Goal: Communication & Community: Answer question/provide support

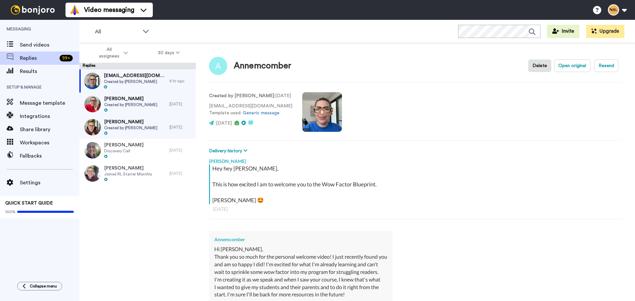
scroll to position [147, 0]
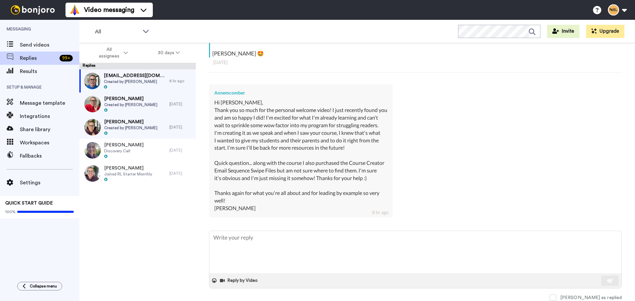
type textarea "H"
type textarea "x"
type textarea "Hi"
type textarea "x"
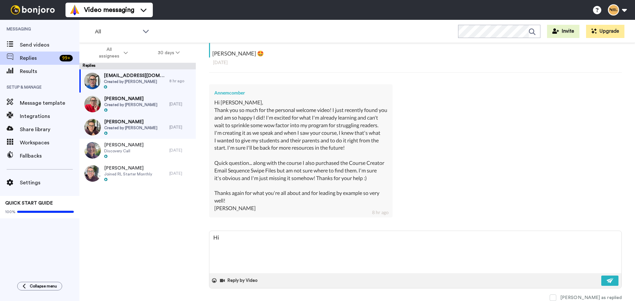
type textarea "Hi"
type textarea "x"
type textarea "Hi A"
type textarea "x"
type textarea "Hi An"
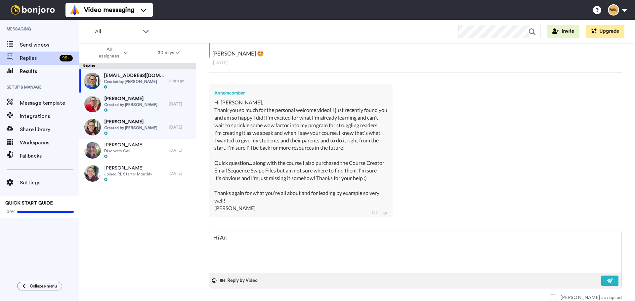
type textarea "x"
type textarea "Hi [PERSON_NAME]"
type textarea "x"
type textarea "Hi [PERSON_NAME]"
type textarea "x"
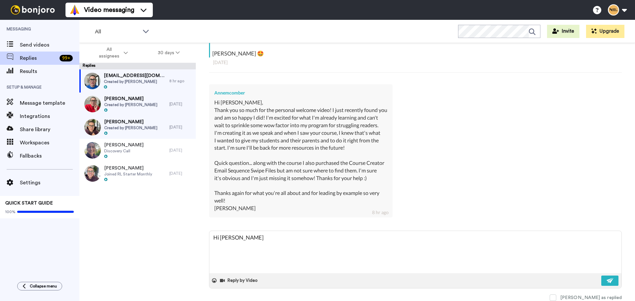
type textarea "Hi [PERSON_NAME],"
type textarea "x"
type textarea "Hi [PERSON_NAME],"
type textarea "x"
type textarea "Hi [PERSON_NAME]"
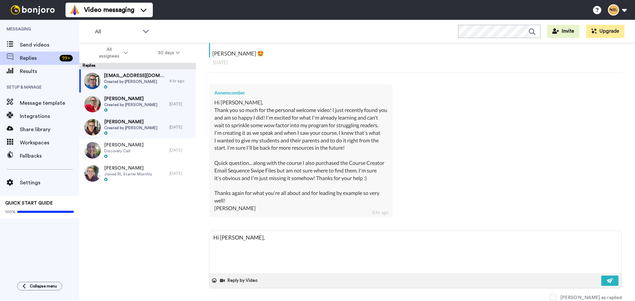
type textarea "x"
type textarea "Hi [PERSON_NAME]"
type textarea "x"
type textarea "Hi [PERSON_NAME]"
type textarea "x"
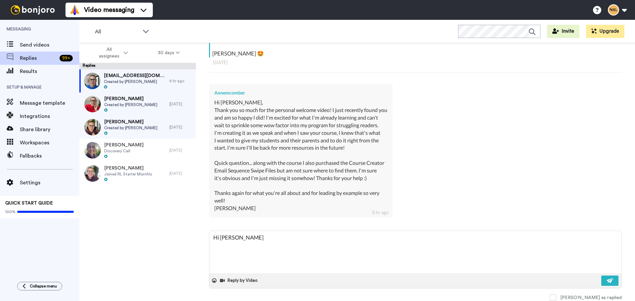
type textarea "Hi [PERSON_NAME], I'm"
type textarea "x"
type textarea "Hi [PERSON_NAME], I'm"
type textarea "x"
type textarea "Hi [PERSON_NAME], I'm s"
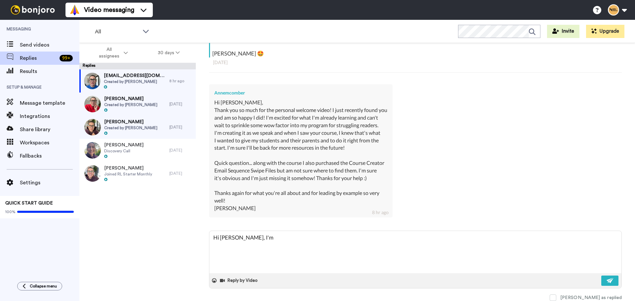
type textarea "x"
type textarea "Hi [PERSON_NAME], I'm so"
type textarea "x"
type textarea "Hi [PERSON_NAME], I'm so"
type textarea "x"
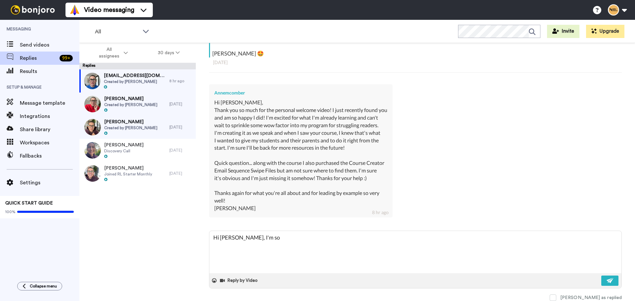
type textarea "Hi [PERSON_NAME], I'm so g"
type textarea "x"
type textarea "Hi [PERSON_NAME], I'm so gl"
type textarea "x"
type textarea "Hi [PERSON_NAME], I'm so gla"
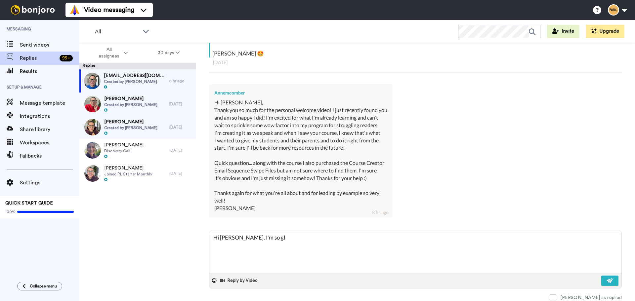
type textarea "x"
type textarea "Hi [PERSON_NAME], I'm so glad"
type textarea "x"
type textarea "Hi [PERSON_NAME], I'm so glad"
type textarea "x"
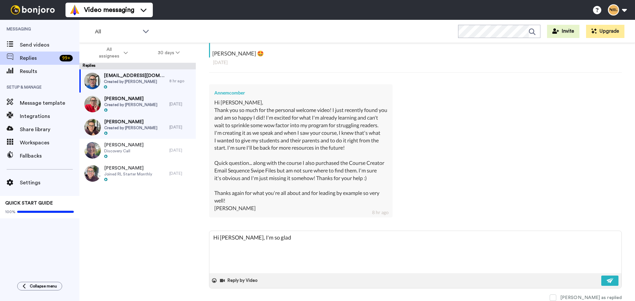
type textarea "Hi [PERSON_NAME], I'm so glad y"
type textarea "x"
type textarea "Hi [PERSON_NAME], I'm so glad yo"
type textarea "x"
type textarea "Hi [PERSON_NAME], I'm so glad you"
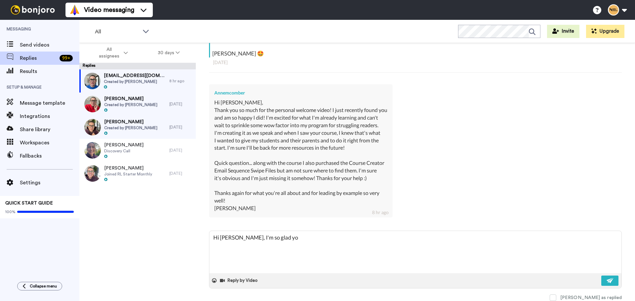
type textarea "x"
type textarea "Hi [PERSON_NAME], I'm so glad you"
type textarea "x"
type textarea "Hi [PERSON_NAME], I'm so glad you f"
type textarea "x"
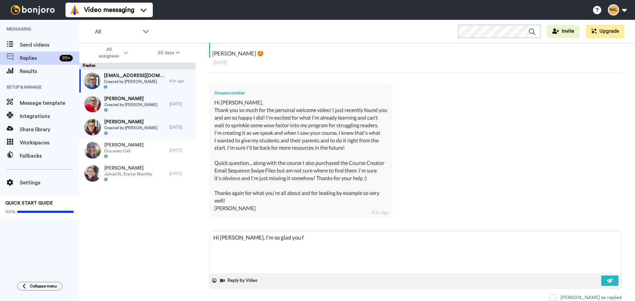
type textarea "Hi [PERSON_NAME], I'm so glad you fo"
type textarea "x"
type textarea "Hi [PERSON_NAME], I'm so glad you fou"
type textarea "x"
type textarea "Hi [PERSON_NAME], I'm so glad you foun"
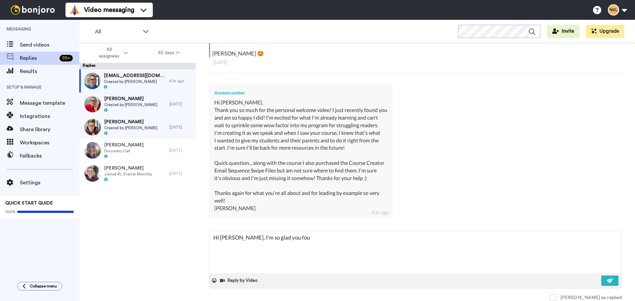
type textarea "x"
type textarea "Hi [PERSON_NAME], I'm so glad you found"
type textarea "x"
type textarea "Hi [PERSON_NAME], I'm so glad you found"
type textarea "x"
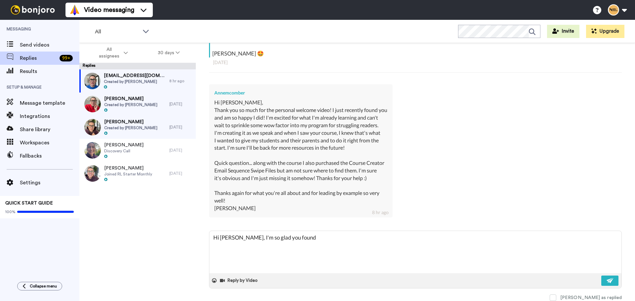
type textarea "Hi [PERSON_NAME], I'm so glad you found m"
type textarea "x"
type textarea "Hi [PERSON_NAME], I'm so glad you found me"
type textarea "x"
type textarea "Hi [PERSON_NAME], I'm so glad you found me."
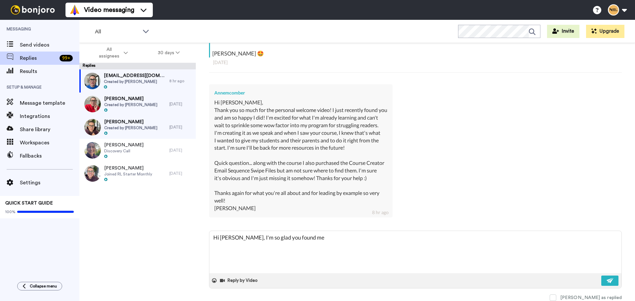
type textarea "x"
type textarea "Hi [PERSON_NAME], I'm so glad you found me."
type textarea "x"
type textarea "Hi [PERSON_NAME], I'm so glad you found me. A"
type textarea "x"
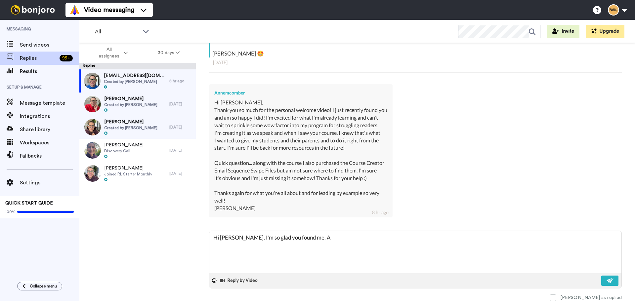
type textarea "Hi [PERSON_NAME], I'm so glad you found me. An"
type textarea "x"
type textarea "Hi [PERSON_NAME], I'm so glad you found me. And"
type textarea "x"
type textarea "Hi [PERSON_NAME], I'm so glad you found me. And"
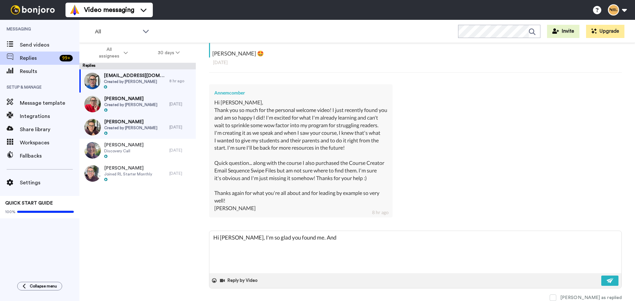
type textarea "x"
type textarea "Hi [PERSON_NAME], I'm so glad you found me. And i"
type textarea "x"
type textarea "Hi [PERSON_NAME], I'm so glad you found me. And"
type textarea "x"
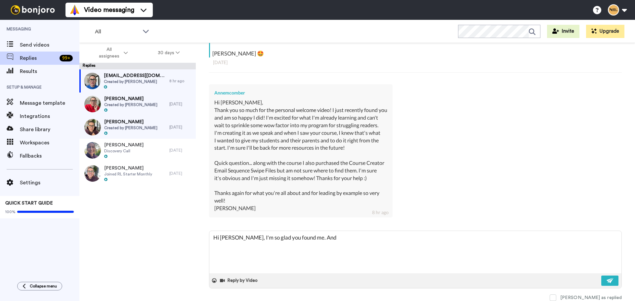
type textarea "Hi [PERSON_NAME], I'm so glad you found me. And I"
type textarea "x"
type textarea "Hi [PERSON_NAME], I'm so glad you found me. And I'm"
type textarea "x"
type textarea "Hi [PERSON_NAME], I'm so glad you found me. And I'm"
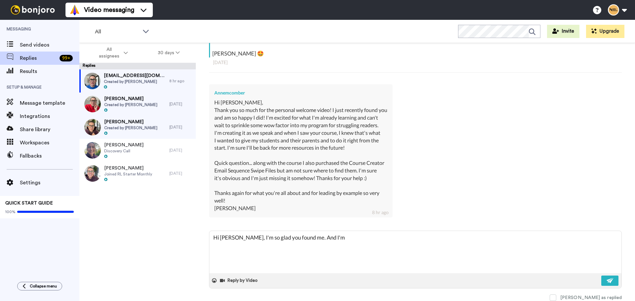
type textarea "x"
type textarea "Hi [PERSON_NAME], I'm so glad you found me. And I'm e"
type textarea "x"
type textarea "Hi [PERSON_NAME], I'm so glad you found me. And I'm ev"
type textarea "x"
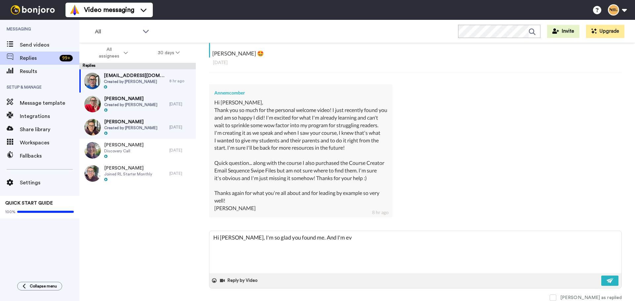
type textarea "Hi [PERSON_NAME], I'm so glad you found me. And I'm eve"
type textarea "x"
type textarea "Hi [PERSON_NAME], I'm so glad you found me. And I'm even"
type textarea "x"
type textarea "Hi [PERSON_NAME], I'm so glad you found me. And I'm even"
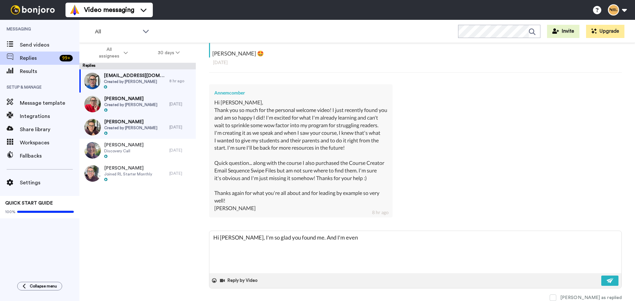
type textarea "x"
type textarea "Hi [PERSON_NAME], I'm so glad you found me. And I'm even h"
type textarea "x"
type textarea "Hi [PERSON_NAME], I'm so glad you found me. And I'm even ha"
type textarea "x"
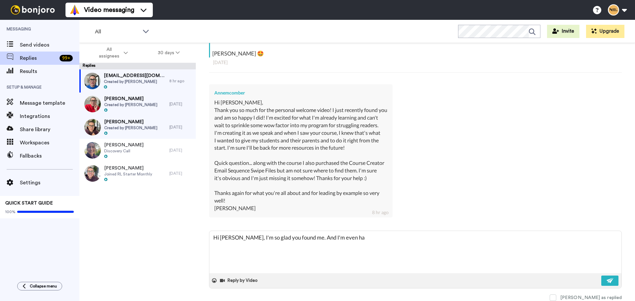
type textarea "Hi [PERSON_NAME], I'm so glad you found me. And I'm even hap"
type textarea "x"
type textarea "Hi [PERSON_NAME], I'm so glad you found me. And I'm even happ"
type textarea "x"
type textarea "Hi [PERSON_NAME], I'm so glad you found me. And I'm even happi"
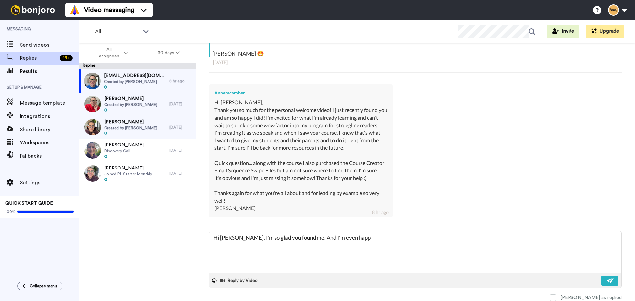
type textarea "x"
type textarea "Hi [PERSON_NAME], I'm so glad you found me. And I'm even happie"
type textarea "x"
type textarea "Hi [PERSON_NAME], I'm so glad you found me. And I'm even happier"
type textarea "x"
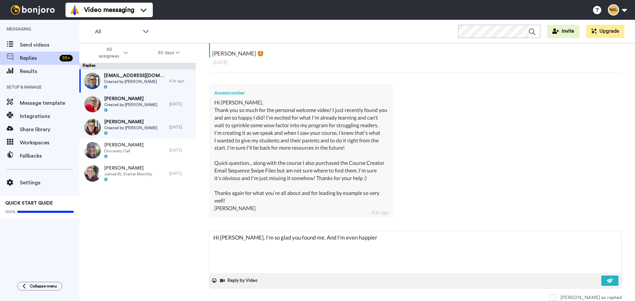
type textarea "Hi [PERSON_NAME], I'm so glad you found me. And I'm even happier"
type textarea "x"
type textarea "Hi [PERSON_NAME], I'm so glad you found me. And I'm even happier t"
type textarea "x"
type textarea "Hi [PERSON_NAME], I'm so glad you found me. And I'm even happier th"
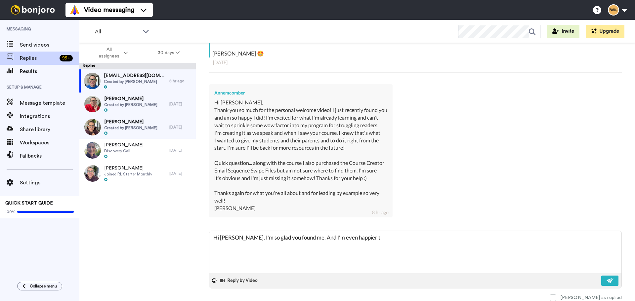
type textarea "x"
type textarea "Hi [PERSON_NAME], I'm so glad you found me. And I'm even happier tha"
type textarea "x"
type textarea "Hi [PERSON_NAME], I'm so glad you found me. And I'm even happier that"
type textarea "x"
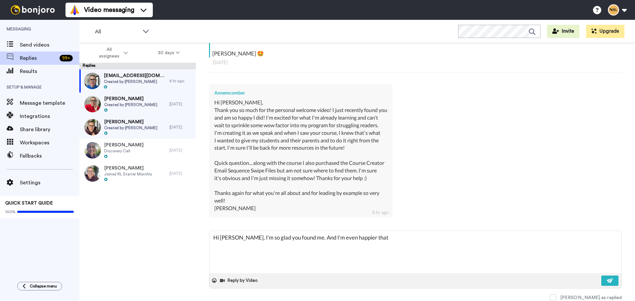
type textarea "Hi [PERSON_NAME], I'm so glad you found me. And I'm even happier that"
type textarea "x"
type textarea "Hi [PERSON_NAME], I'm so glad you found me. And I'm even happier that y"
type textarea "x"
type textarea "Hi [PERSON_NAME], I'm so glad you found me. And I'm even happier that yo"
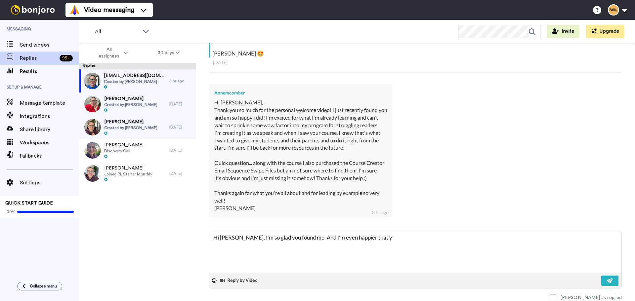
type textarea "x"
type textarea "Hi [PERSON_NAME], I'm so glad you found me. And I'm even happier that you"
type textarea "x"
type textarea "Hi [PERSON_NAME], I'm so glad you found me. And I'm even happier that you"
type textarea "x"
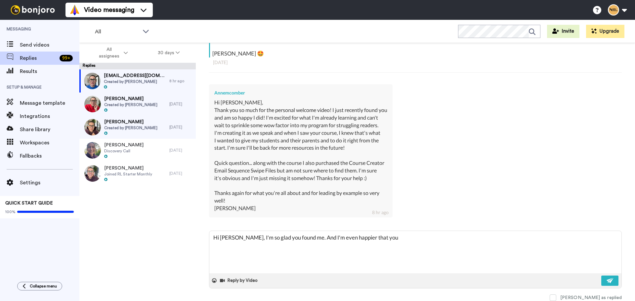
type textarea "Hi [PERSON_NAME], I'm so glad you found me. And I'm even happier that you r"
type textarea "x"
type textarea "Hi [PERSON_NAME], I'm so glad you found me. And I'm even happier that you re"
type textarea "x"
type textarea "Hi [PERSON_NAME], I'm so glad you found me. And I'm even happier that you rea"
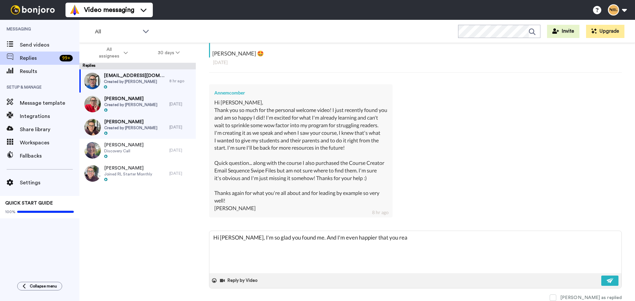
type textarea "x"
type textarea "Hi [PERSON_NAME], I'm so glad you found me. And I'm even happier that you reac"
type textarea "x"
type textarea "Hi [PERSON_NAME], I'm so glad you found me. And I'm even happier that you reach"
type textarea "x"
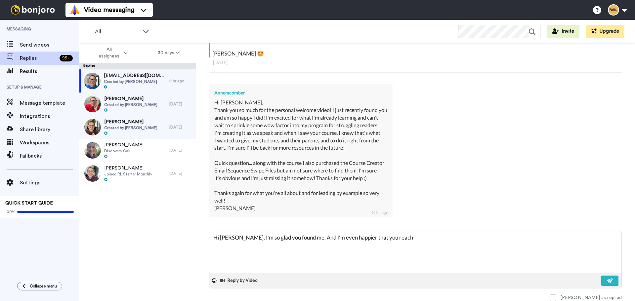
type textarea "Hi [PERSON_NAME], I'm so glad you found me. And I'm even happier that you reache"
type textarea "x"
type textarea "Hi [PERSON_NAME], I'm so glad you found me. And I'm even happier that you reach…"
type textarea "x"
type textarea "Hi [PERSON_NAME], I'm so glad you found me. And I'm even happier that you reach…"
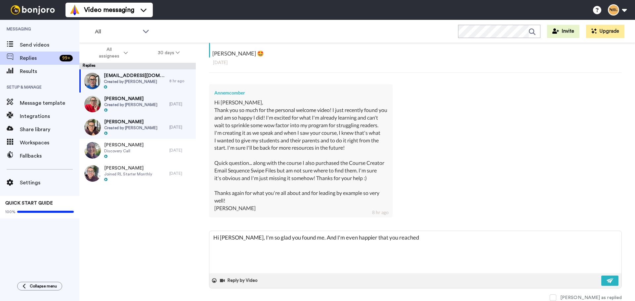
type textarea "x"
type textarea "Hi [PERSON_NAME], I'm so glad you found me. And I'm even happier that you reach…"
type textarea "x"
type textarea "Hi [PERSON_NAME], I'm so glad you found me. And I'm even happier that you reach…"
type textarea "x"
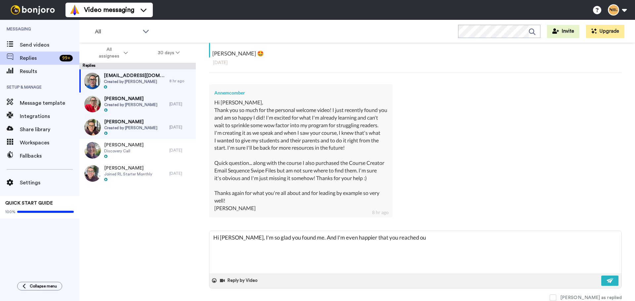
type textarea "Hi [PERSON_NAME], I'm so glad you found me. And I'm even happier that you reach…"
type textarea "x"
type textarea "Hi [PERSON_NAME], I'm so glad you found me. And I'm even happier that you reach…"
type textarea "x"
type textarea "Hi [PERSON_NAME], I'm so glad you found me. And I'm even happier that you reach…"
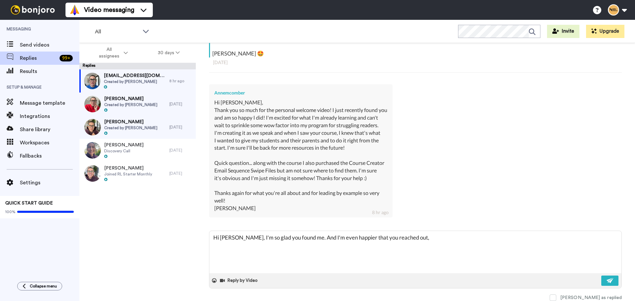
type textarea "x"
type textarea "Hi [PERSON_NAME], I'm so glad you found me. And I'm even happier that you reach…"
type textarea "x"
type textarea "Hi [PERSON_NAME], I'm so glad you found me. And I'm even happier that you reach…"
type textarea "x"
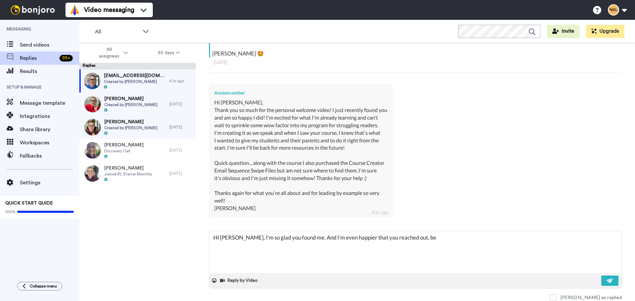
type textarea "Hi [PERSON_NAME], I'm so glad you found me. And I'm even happier that you reach…"
type textarea "x"
type textarea "Hi [PERSON_NAME], I'm so glad you found me. And I'm even happier that you reach…"
type textarea "x"
type textarea "Hi [PERSON_NAME], I'm so glad you found me. And I'm even happier that you reach…"
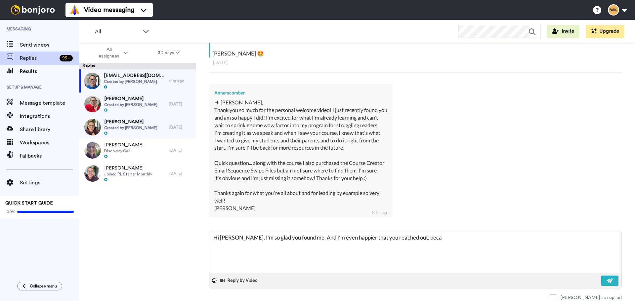
type textarea "x"
type textarea "Hi [PERSON_NAME], I'm so glad you found me. And I'm even happier that you reach…"
type textarea "x"
type textarea "Hi [PERSON_NAME], I'm so glad you found me. And I'm even happier that you reach…"
type textarea "x"
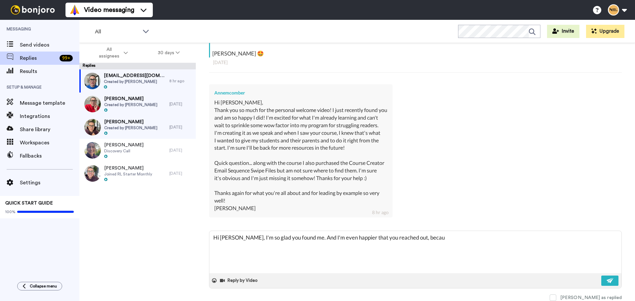
type textarea "Hi [PERSON_NAME], I'm so glad you found me. And I'm even happier that you reach…"
type textarea "x"
type textarea "Hi [PERSON_NAME], I'm so glad you found me. And I'm even happier that you reach…"
type textarea "x"
type textarea "Hi [PERSON_NAME], I'm so glad you found me. And I'm even happier that you reach…"
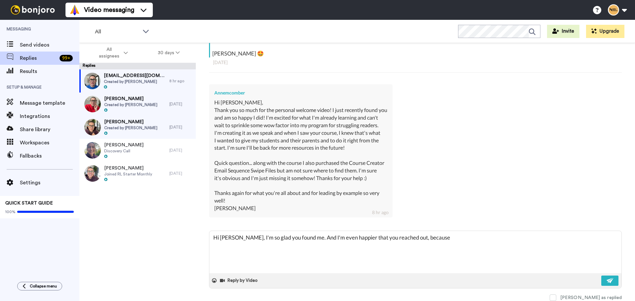
type textarea "x"
type textarea "Hi [PERSON_NAME], I'm so glad you found me. And I'm even happier that you reach…"
type textarea "x"
type textarea "Hi [PERSON_NAME], I'm so glad you found me. And I'm even happier that you reach…"
type textarea "x"
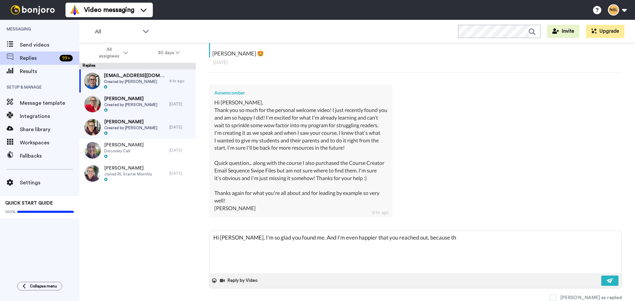
type textarea "Hi [PERSON_NAME], I'm so glad you found me. And I'm even happier that you reach…"
type textarea "x"
type textarea "Hi [PERSON_NAME], I'm so glad you found me. And I'm even happier that you reach…"
type textarea "x"
type textarea "Hi [PERSON_NAME], I'm so glad you found me. And I'm even happier that you reach…"
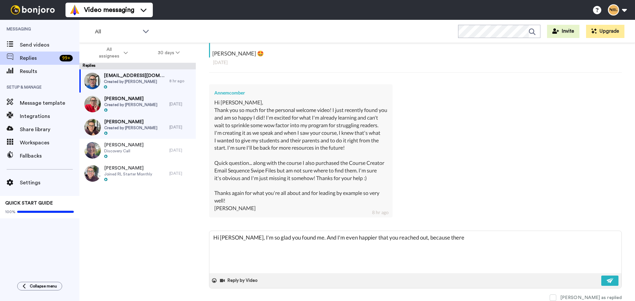
type textarea "x"
type textarea "Hi [PERSON_NAME], I'm so glad you found me. And I'm even happier that you reach…"
type textarea "x"
type textarea "Hi [PERSON_NAME], I'm so glad you found me. And I'm even happier that you reach…"
type textarea "x"
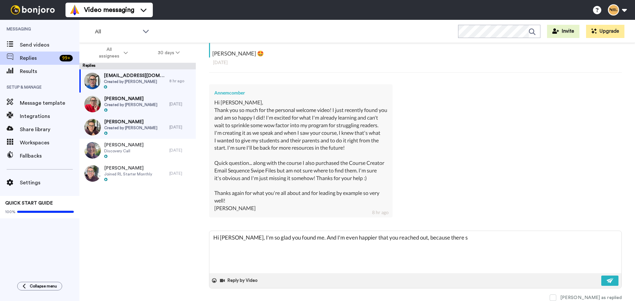
type textarea "Hi [PERSON_NAME], I'm so glad you found me. And I'm even happier that you reach…"
type textarea "x"
type textarea "Hi [PERSON_NAME], I'm so glad you found me. And I'm even happier that you reach…"
type textarea "x"
type textarea "Hi [PERSON_NAME], I'm so glad you found me. And I'm even happier that you reach…"
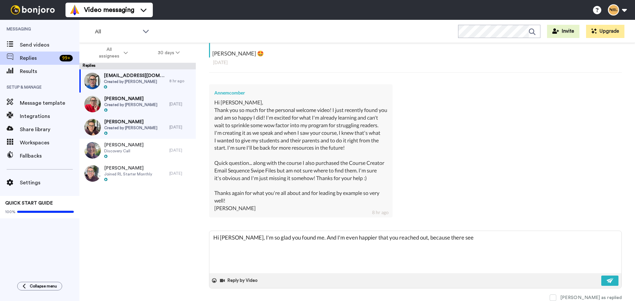
type textarea "x"
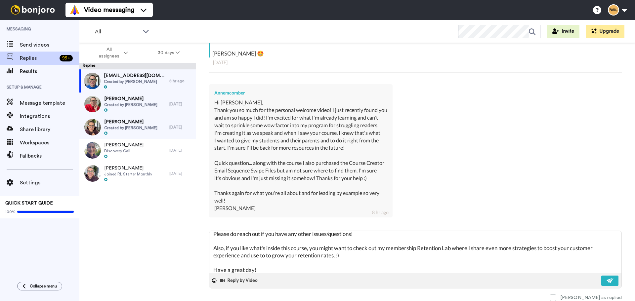
scroll to position [33, 0]
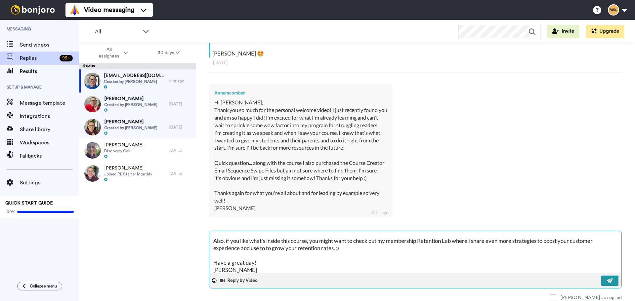
click at [608, 280] on img at bounding box center [610, 280] width 7 height 5
